Goal: Task Accomplishment & Management: Manage account settings

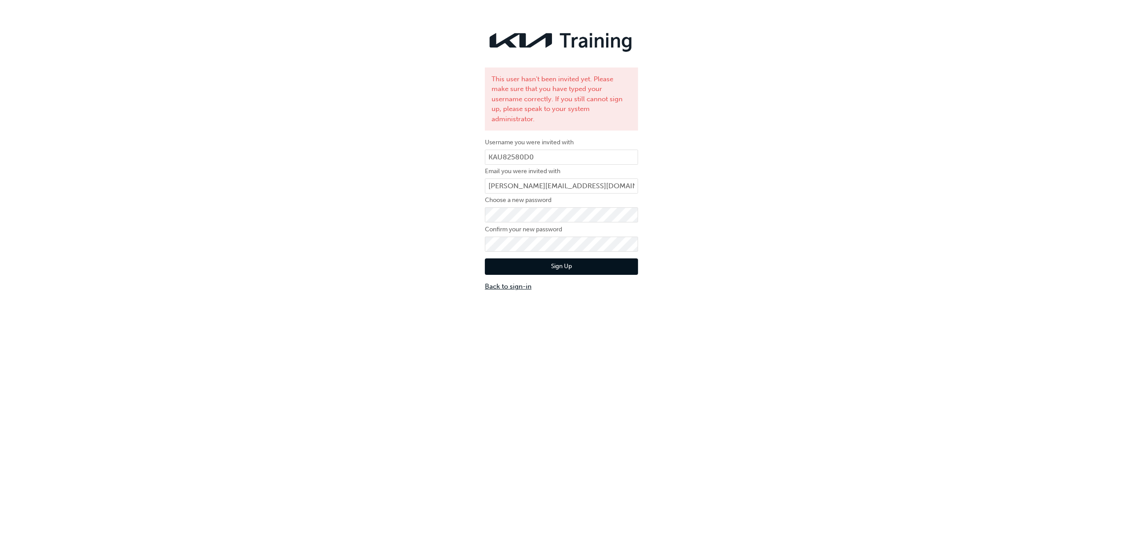
click at [503, 282] on link "Back to sign-in" at bounding box center [561, 287] width 153 height 10
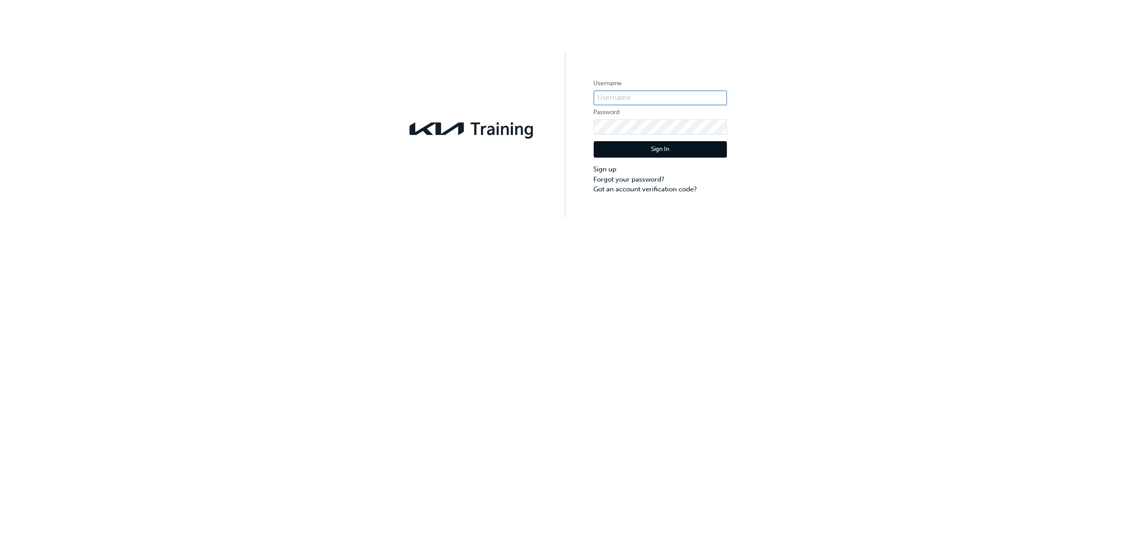
type input "KAUSW455"
click at [643, 111] on label "Password" at bounding box center [660, 112] width 133 height 11
click at [644, 146] on button "Sign In" at bounding box center [660, 149] width 133 height 17
